Goal: Navigation & Orientation: Understand site structure

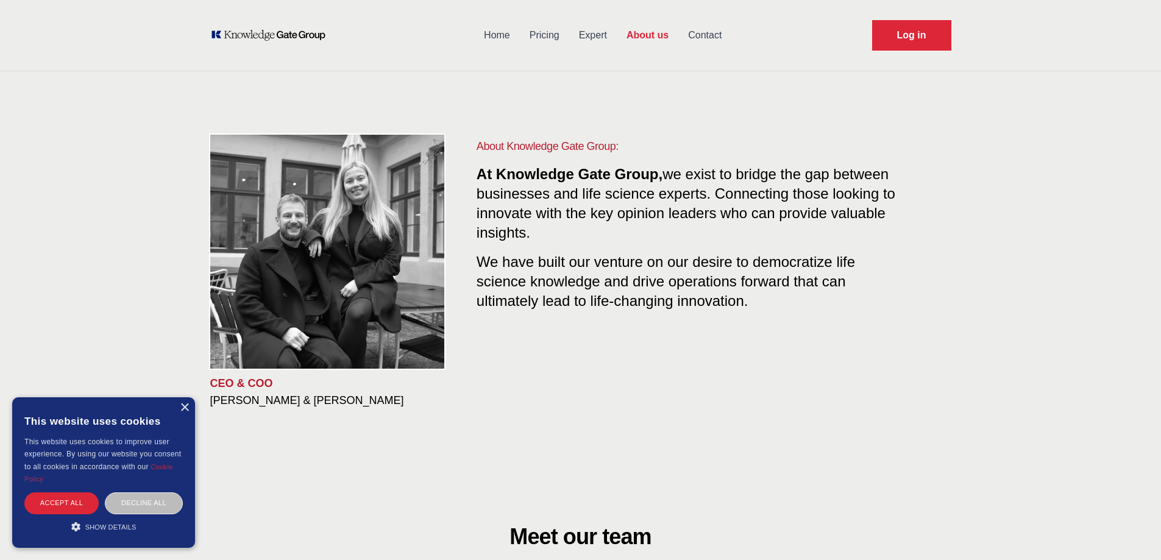
click at [488, 30] on link "Home" at bounding box center [497, 35] width 46 height 32
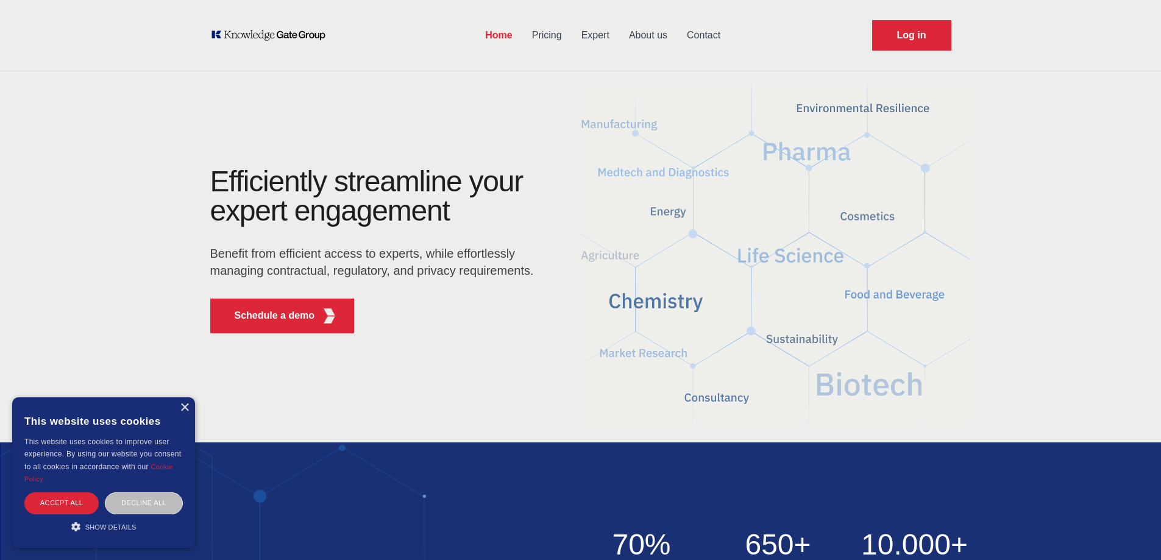
click at [650, 33] on link "About us" at bounding box center [648, 35] width 58 height 32
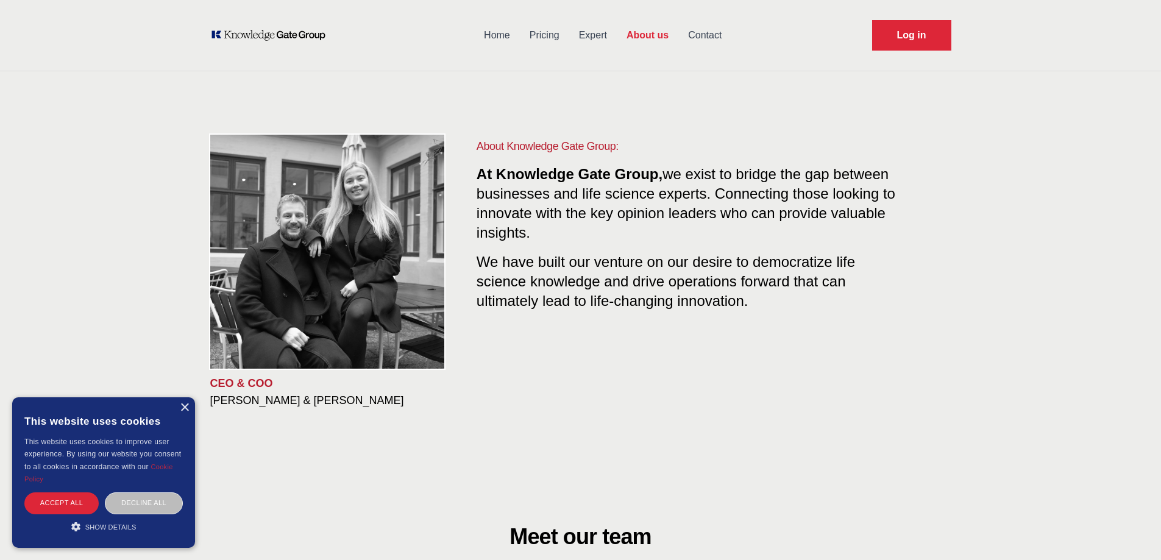
drag, startPoint x: 341, startPoint y: 35, endPoint x: 237, endPoint y: 39, distance: 103.7
click at [237, 39] on div "Home Pricing Expert About us Contact Log in" at bounding box center [581, 35] width 780 height 71
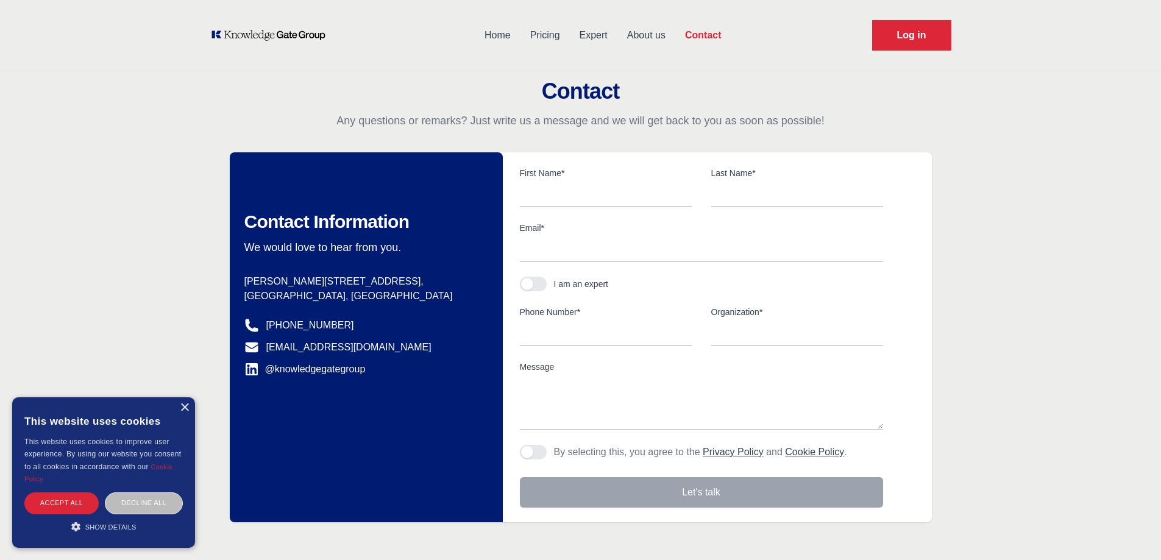
click at [645, 40] on link "About us" at bounding box center [646, 35] width 58 height 32
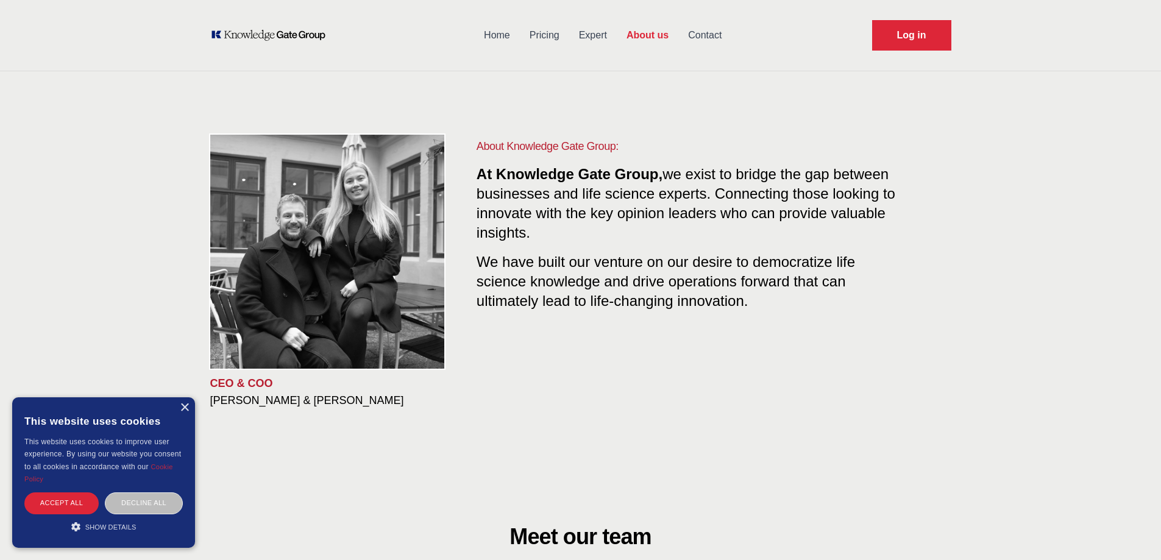
click at [538, 30] on link "Pricing" at bounding box center [544, 35] width 49 height 32
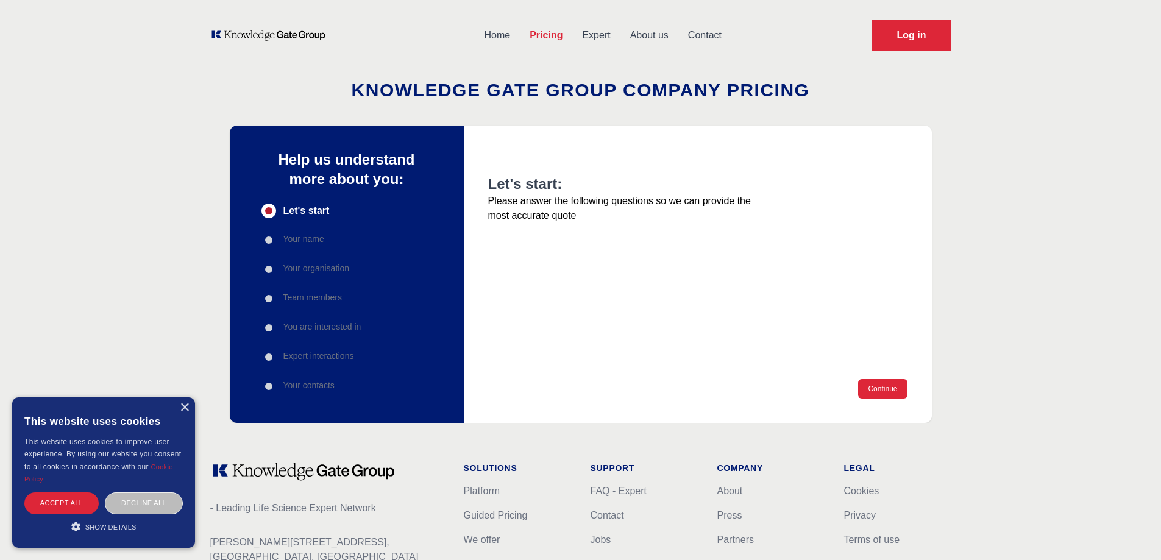
click at [584, 30] on link "Expert" at bounding box center [596, 35] width 48 height 32
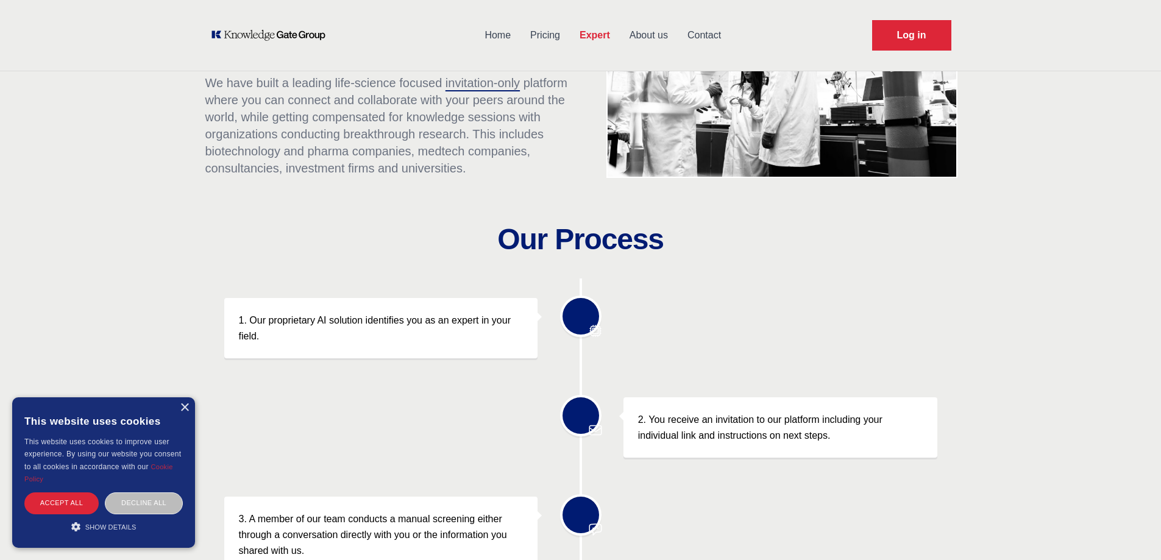
scroll to position [181, 0]
